Goal: Book appointment/travel/reservation

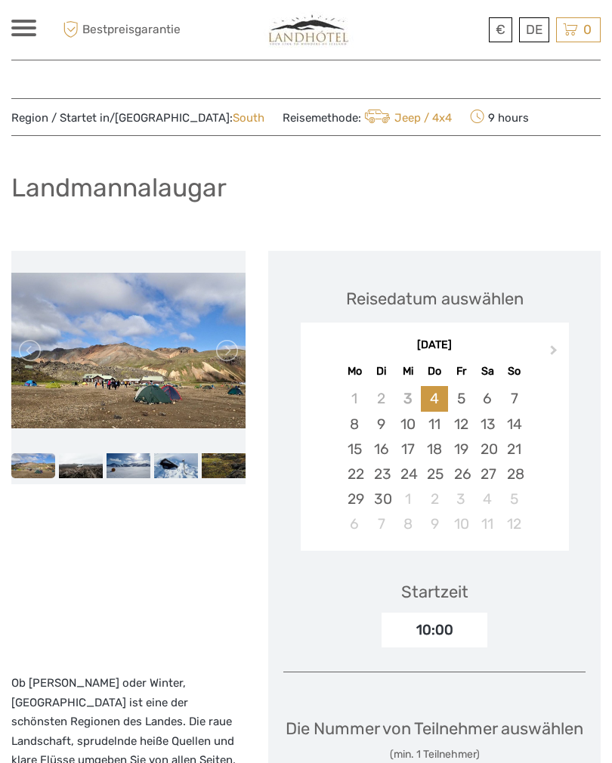
click at [236, 358] on link at bounding box center [226, 351] width 24 height 24
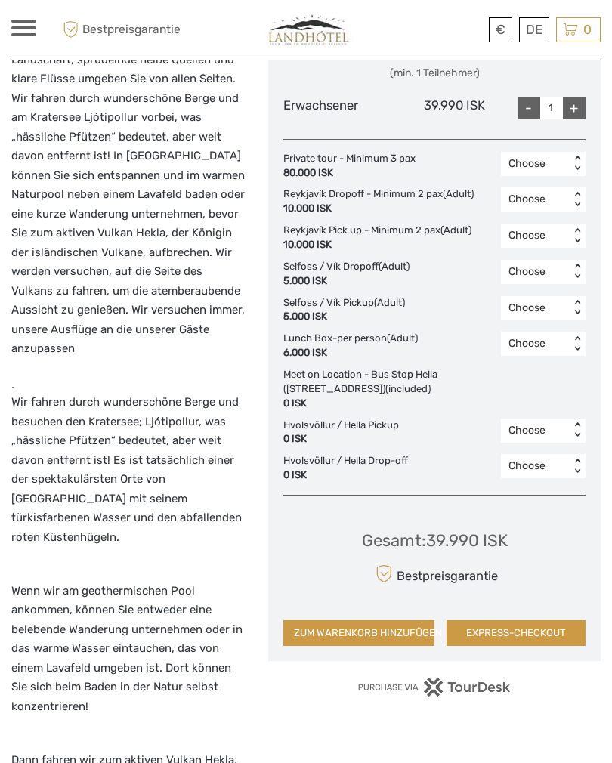
scroll to position [732, 0]
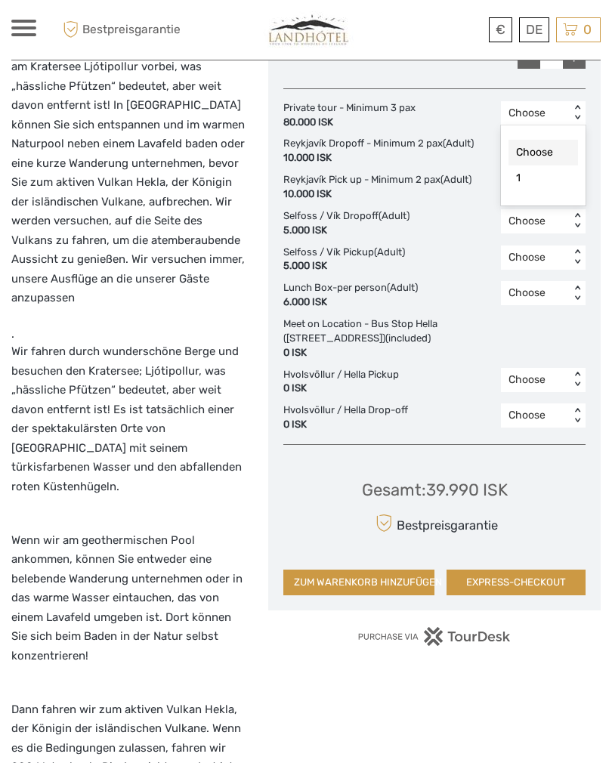
click at [527, 191] on div "1" at bounding box center [544, 179] width 70 height 26
click at [529, 69] on div "-" at bounding box center [529, 57] width 23 height 23
type input "0"
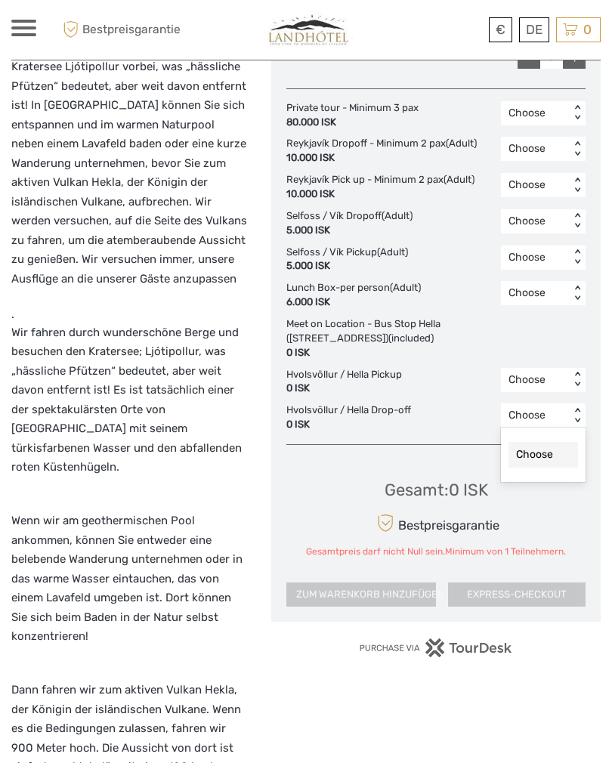
click at [549, 468] on div "Choose" at bounding box center [544, 455] width 70 height 26
click at [542, 466] on div "Choose" at bounding box center [544, 455] width 70 height 26
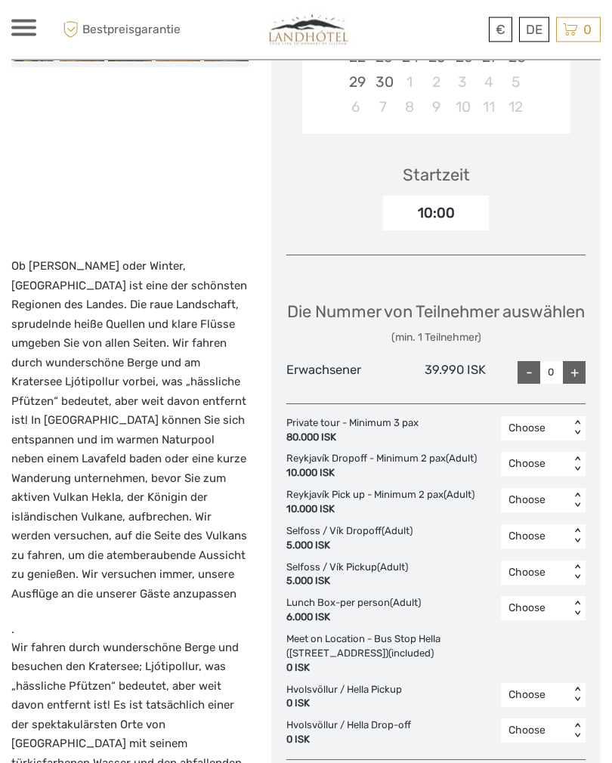
scroll to position [417, 0]
click at [0, 0] on link "English" at bounding box center [0, 0] width 0 height 0
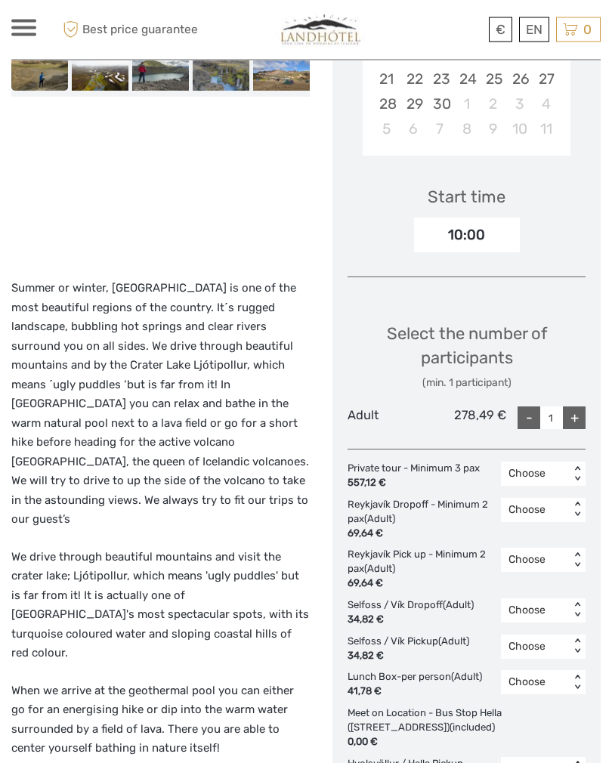
scroll to position [385, 0]
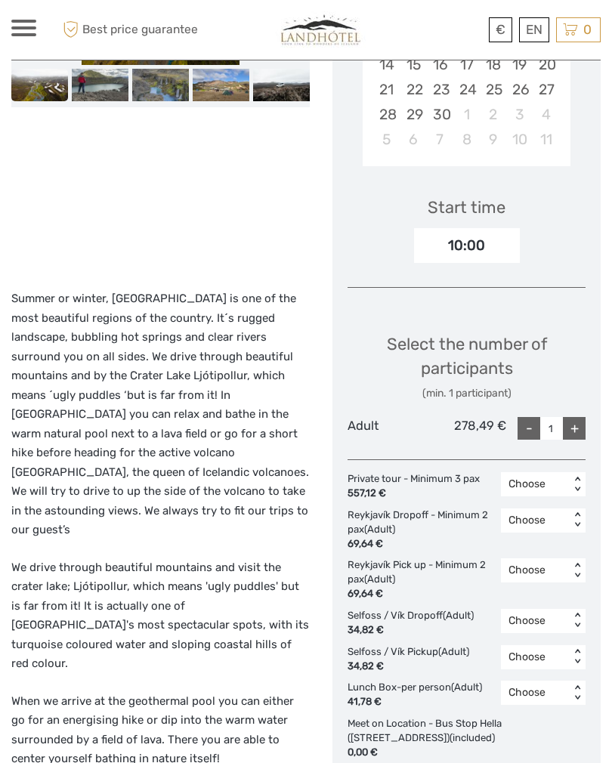
click at [0, 0] on link "ISK" at bounding box center [0, 0] width 0 height 0
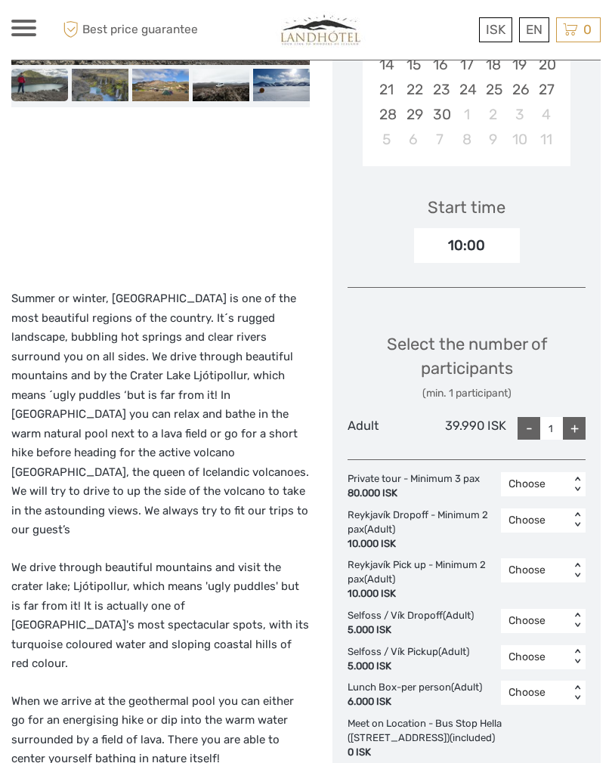
click at [531, 421] on div "-" at bounding box center [529, 428] width 23 height 23
type input "0"
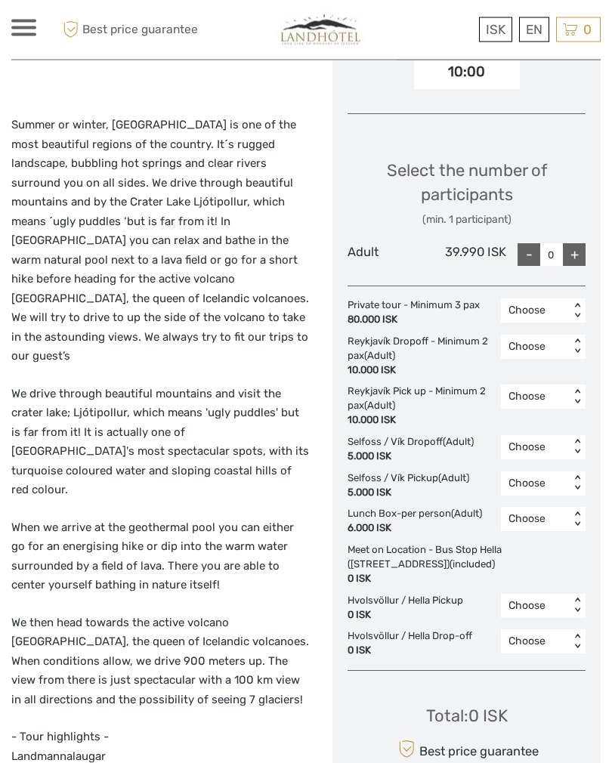
scroll to position [559, 0]
click at [537, 355] on div "Choose" at bounding box center [544, 350] width 70 height 26
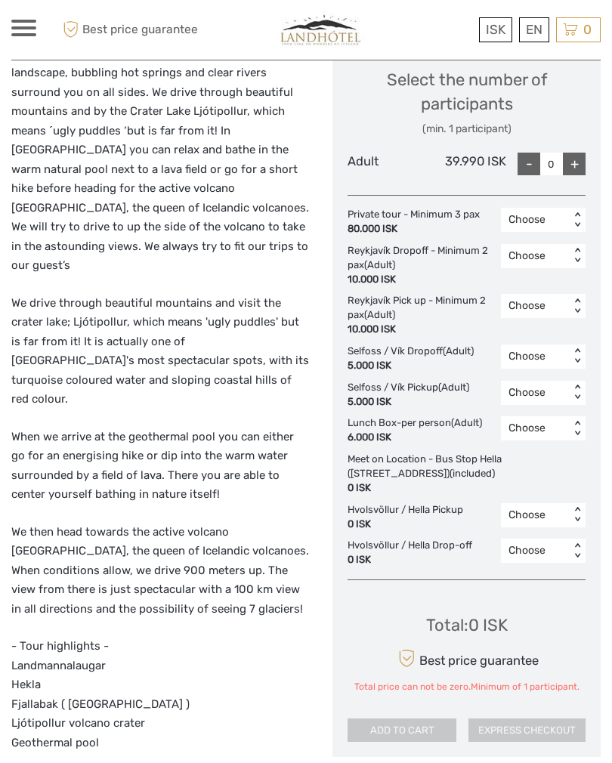
scroll to position [648, 0]
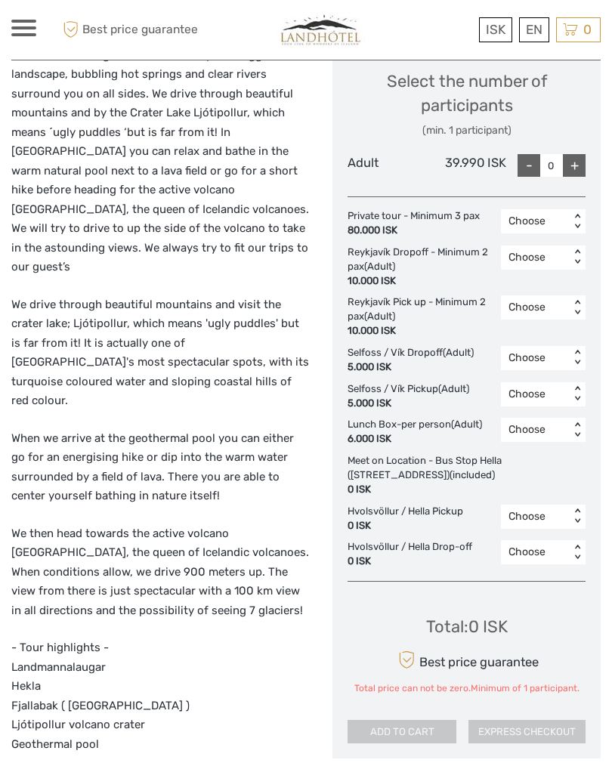
click at [432, 224] on div "80.000 ISK" at bounding box center [414, 231] width 132 height 14
click at [537, 268] on div "Choose" at bounding box center [544, 261] width 70 height 26
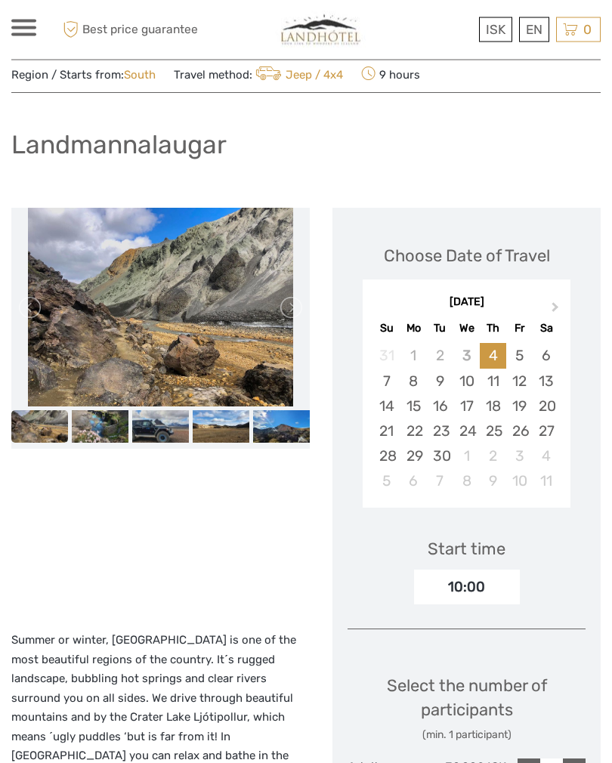
scroll to position [0, 0]
